Goal: Transaction & Acquisition: Purchase product/service

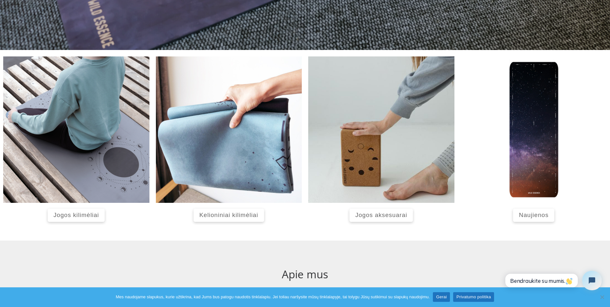
scroll to position [232, 0]
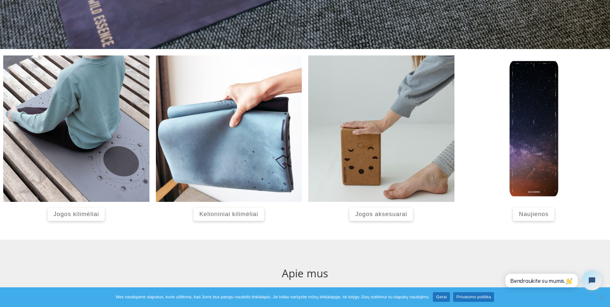
click at [84, 217] on span "Jogos kilimėliai" at bounding box center [75, 214] width 45 height 7
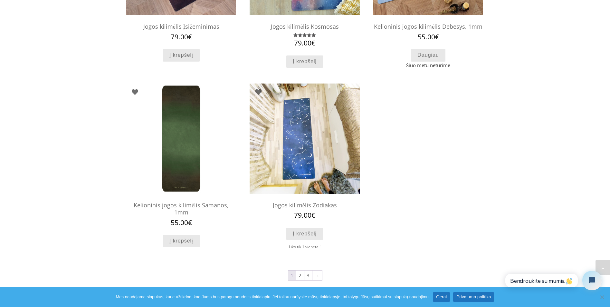
scroll to position [541, 0]
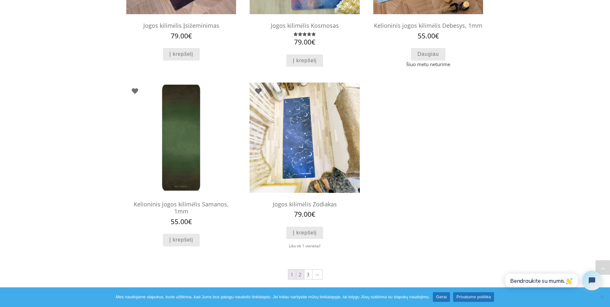
click at [300, 273] on link "2" at bounding box center [300, 274] width 8 height 10
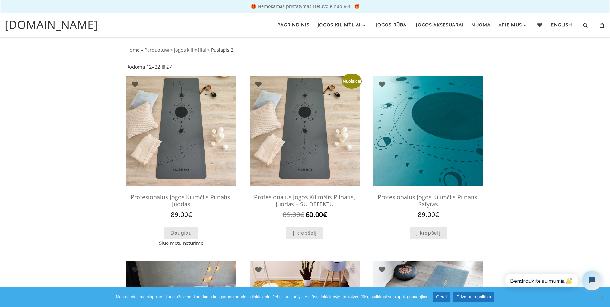
click at [308, 146] on img at bounding box center [305, 131] width 110 height 110
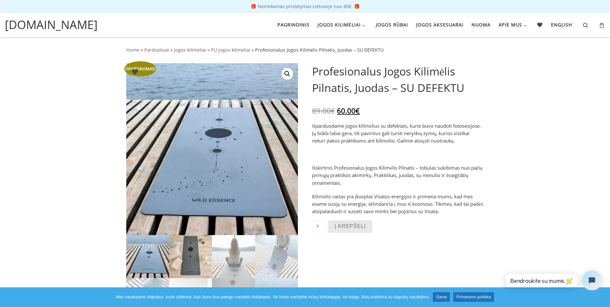
click at [189, 259] on img at bounding box center [190, 256] width 43 height 43
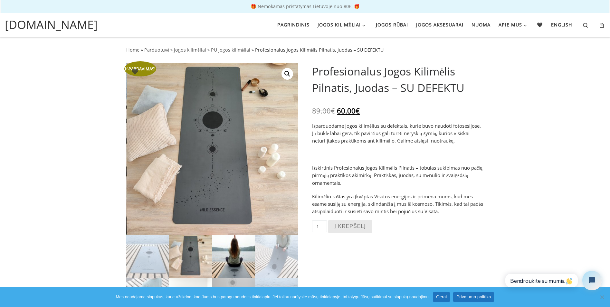
click at [236, 263] on img at bounding box center [233, 256] width 43 height 43
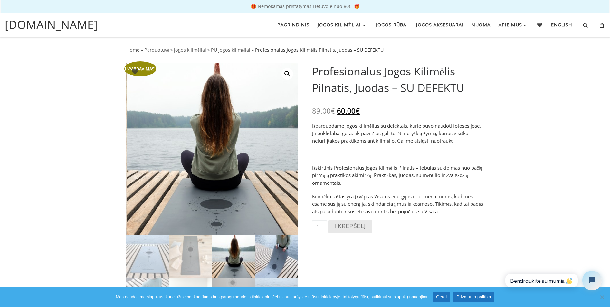
click at [283, 263] on img at bounding box center [276, 256] width 43 height 43
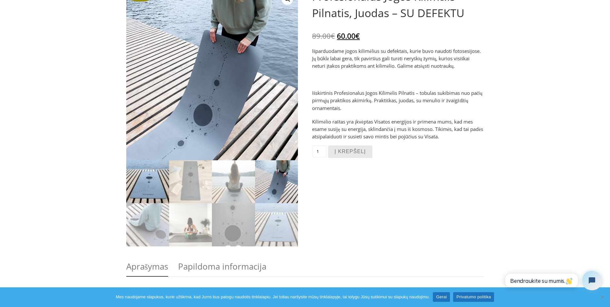
scroll to position [77, 0]
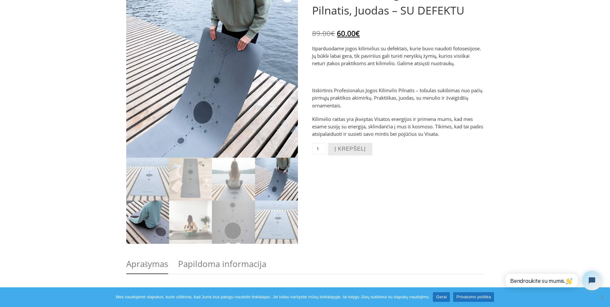
click at [153, 221] on img at bounding box center [147, 221] width 43 height 43
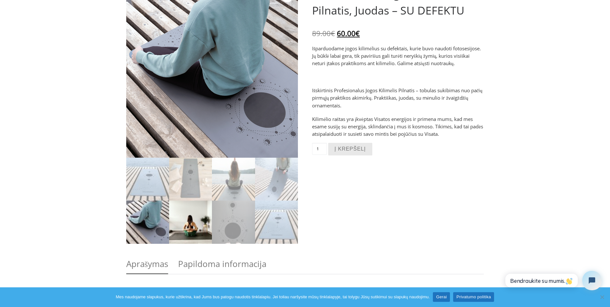
click at [197, 224] on img at bounding box center [190, 221] width 43 height 43
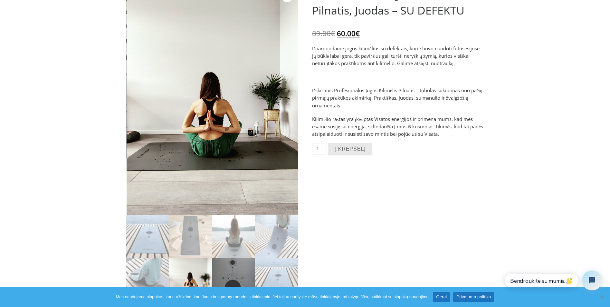
click at [238, 275] on img at bounding box center [233, 279] width 43 height 43
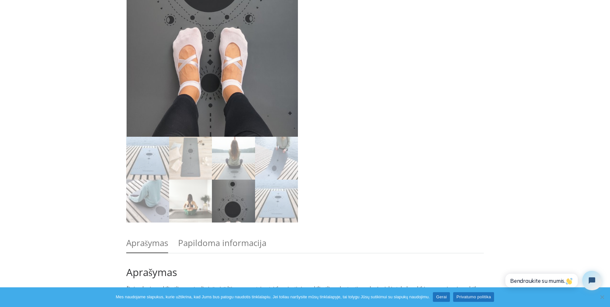
scroll to position [309, 0]
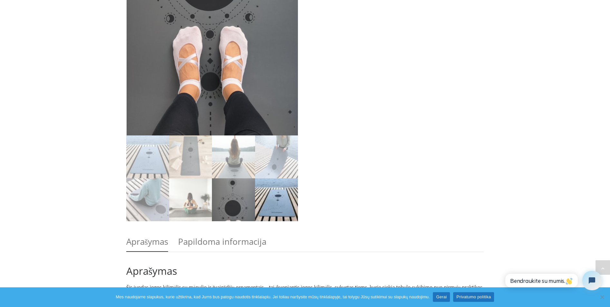
click at [279, 203] on img at bounding box center [276, 199] width 43 height 43
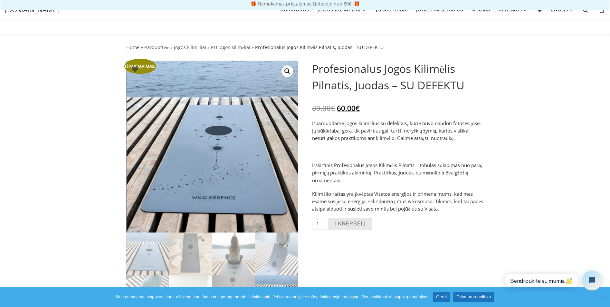
scroll to position [0, 0]
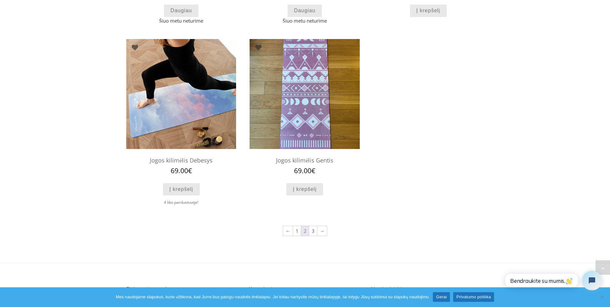
scroll to position [580, 0]
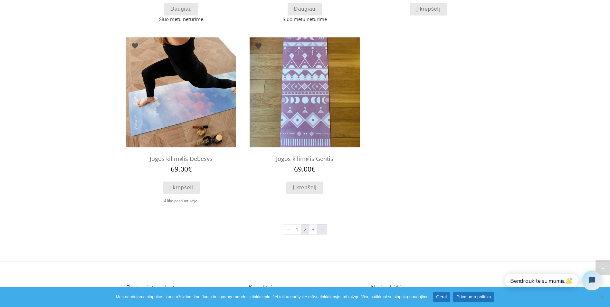
click at [322, 229] on link "→" at bounding box center [322, 229] width 10 height 10
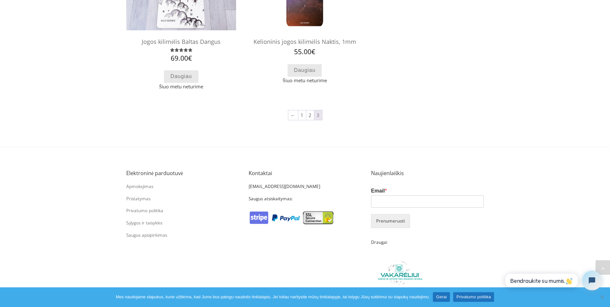
scroll to position [348, 0]
click at [443, 295] on link "Gerai" at bounding box center [441, 297] width 17 height 10
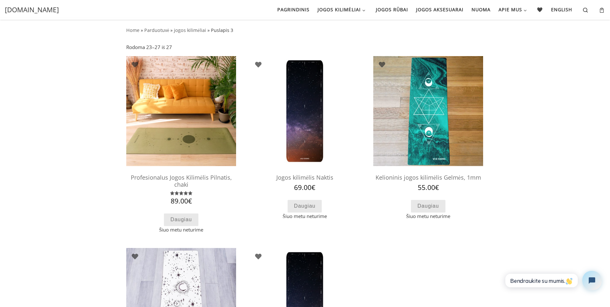
scroll to position [0, 0]
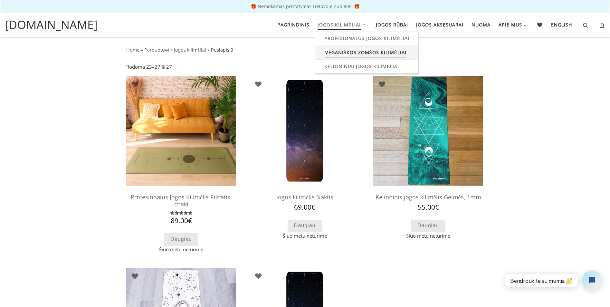
click at [357, 49] on span "Veganiškos zomšos kilimėliai" at bounding box center [365, 52] width 81 height 12
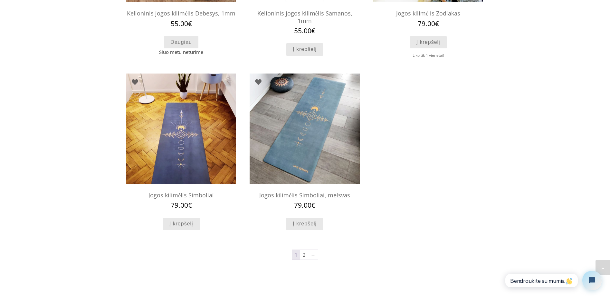
scroll to position [541, 0]
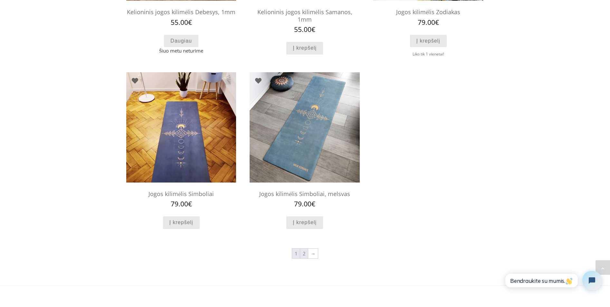
click at [302, 254] on link "2" at bounding box center [304, 253] width 8 height 10
